Goal: Task Accomplishment & Management: Use online tool/utility

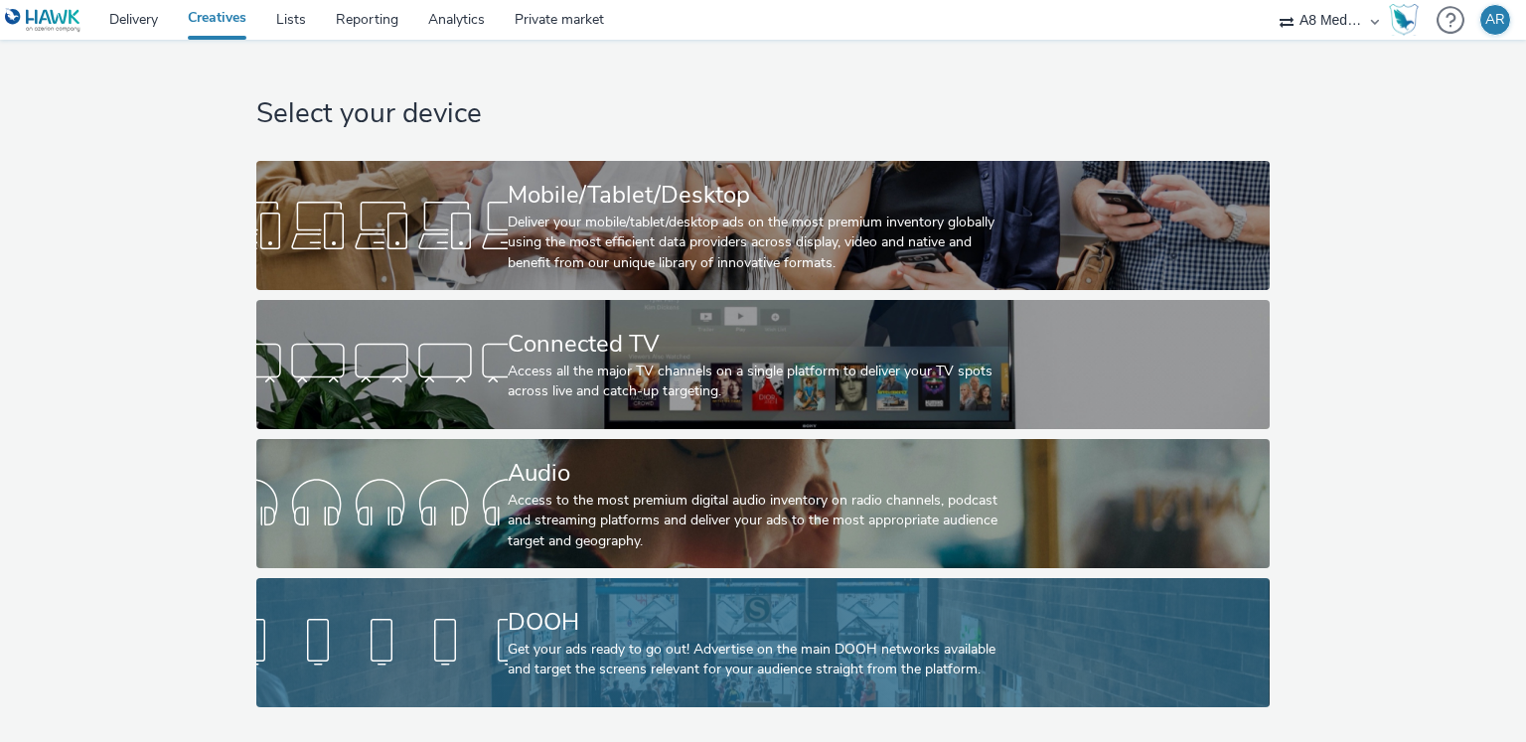
click at [590, 626] on div "DOOH" at bounding box center [759, 622] width 503 height 35
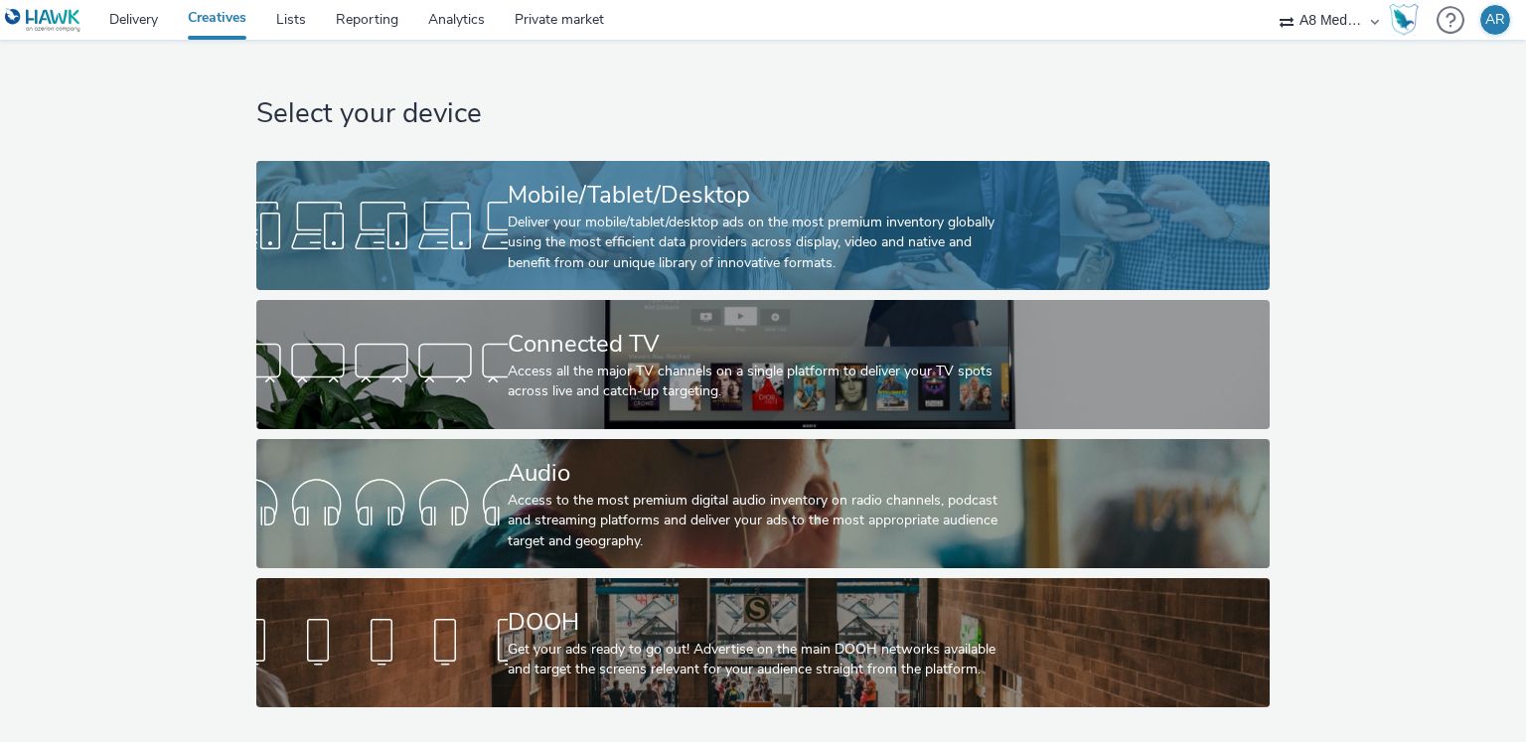
click at [513, 210] on div "Mobile/Tablet/Desktop" at bounding box center [759, 195] width 503 height 35
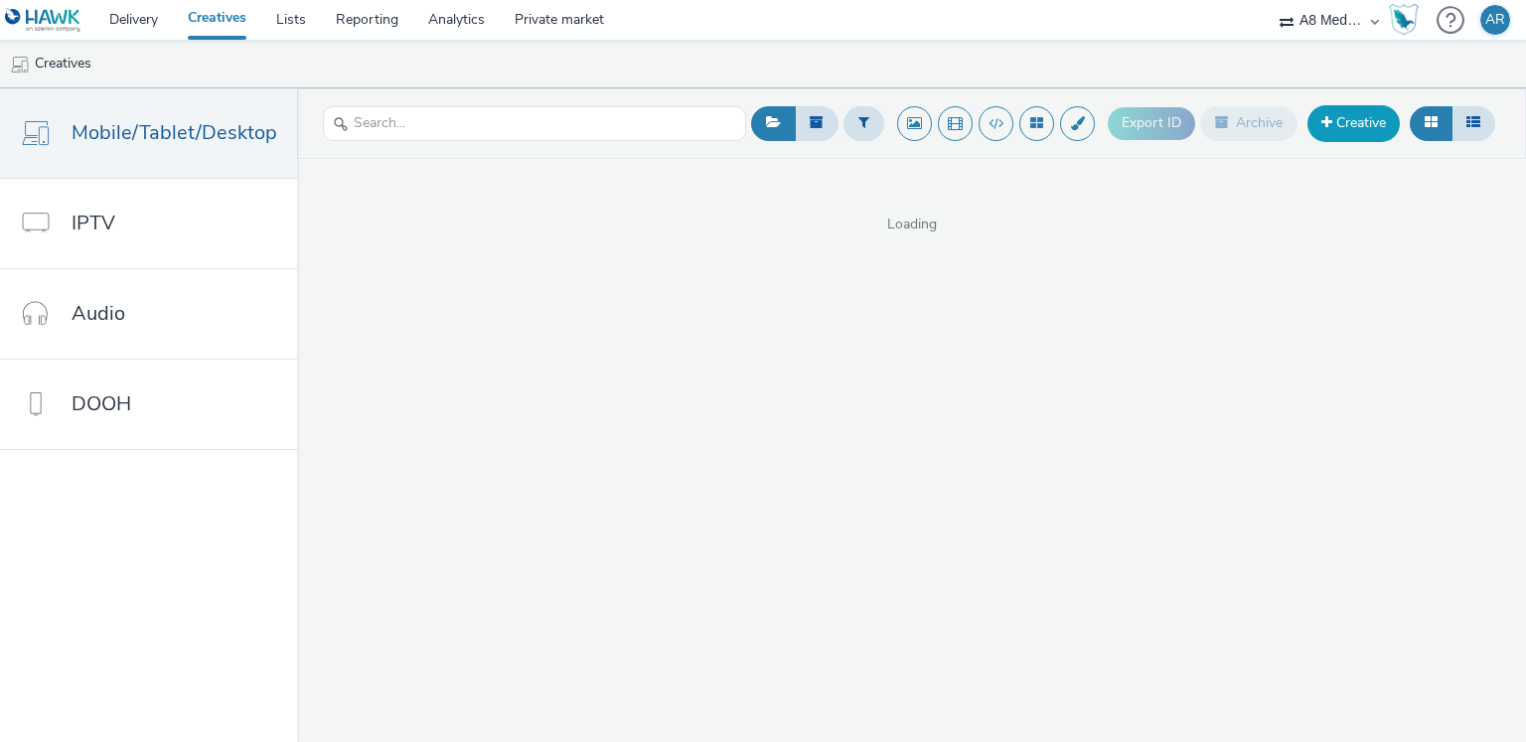
click at [1331, 115] on link "Creative" at bounding box center [1353, 123] width 92 height 36
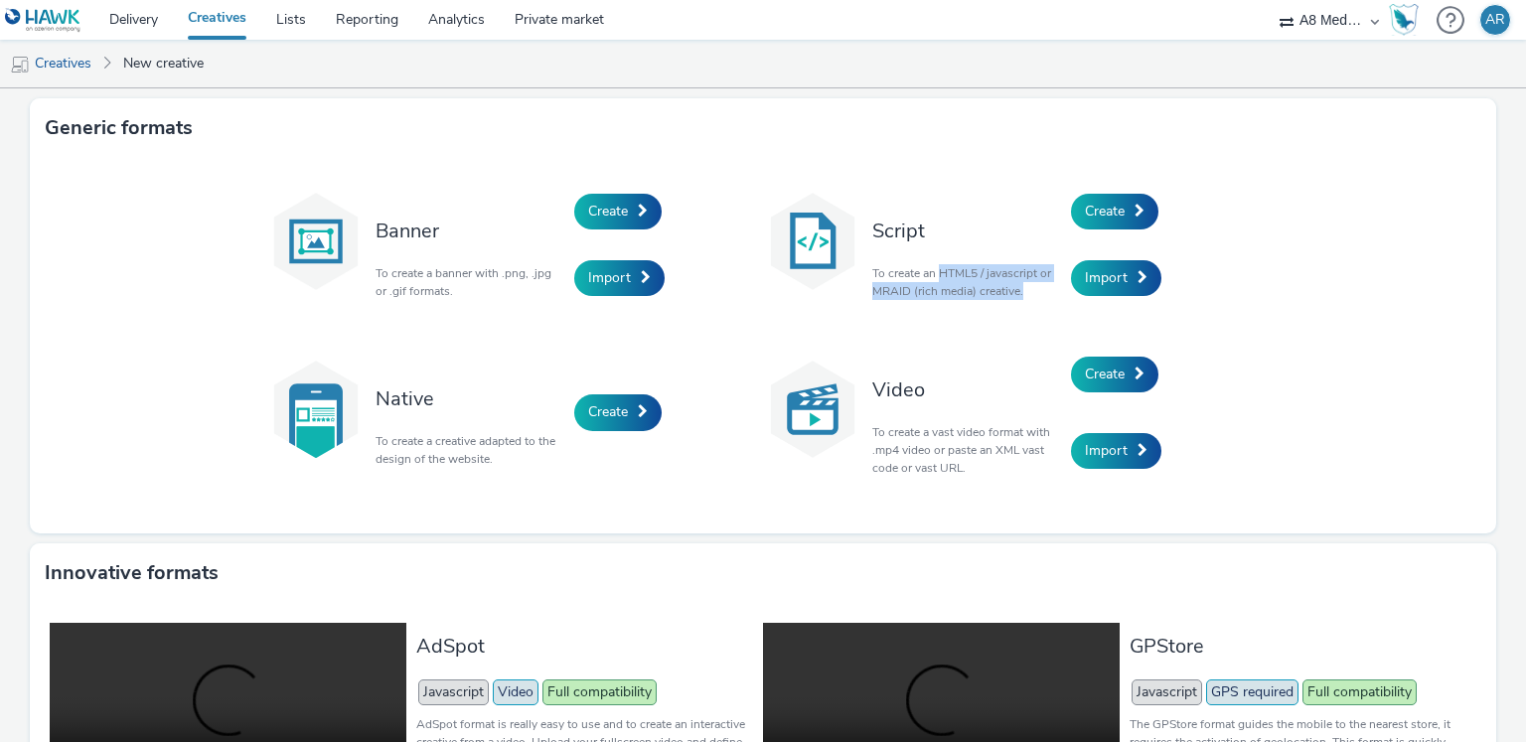
drag, startPoint x: 943, startPoint y: 271, endPoint x: 1026, endPoint y: 299, distance: 88.0
click at [1026, 299] on p "To create an HTML5 / javascript or MRAID (rich media) creative." at bounding box center [966, 282] width 189 height 36
copy p "HTML5 / javascript or MRAID (rich media) creative."
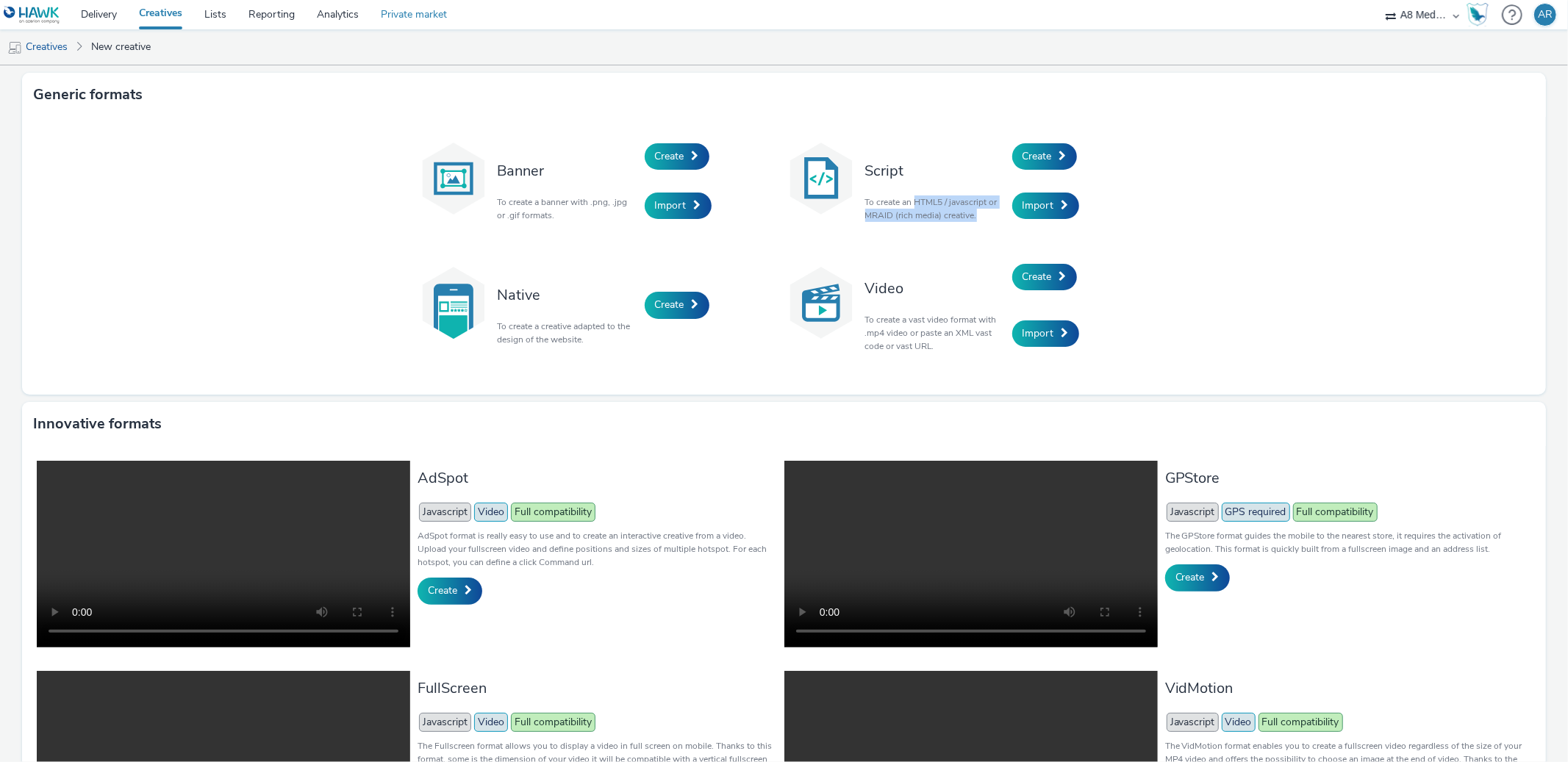
click at [428, 19] on link "Private market" at bounding box center [414, 15] width 88 height 30
